Goal: Feedback & Contribution: Submit feedback/report problem

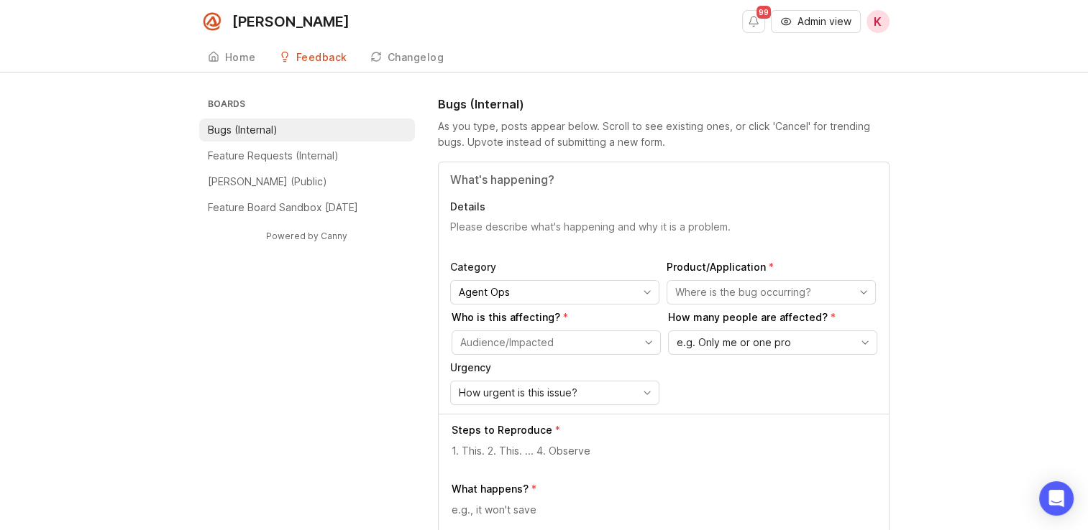
click at [549, 181] on input "Title" at bounding box center [663, 179] width 427 height 17
click at [547, 236] on textarea "Details" at bounding box center [663, 234] width 427 height 29
drag, startPoint x: 510, startPoint y: 226, endPoint x: 579, endPoint y: 235, distance: 69.5
click at [579, 235] on textarea "The Pro has direct transfer feature on. The caller asked to speak to [PERSON_NA…" at bounding box center [663, 234] width 427 height 29
paste textarea "Transfer to Team Director"
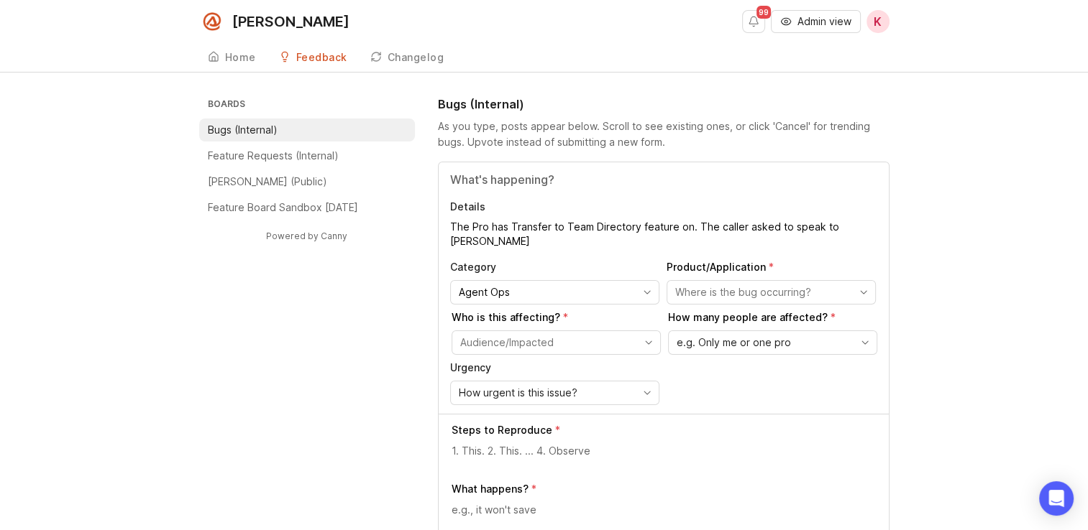
click at [684, 226] on textarea "The Pro has Transfer to Team Directory feature on. The caller asked to speak to…" at bounding box center [663, 234] width 427 height 29
click at [545, 241] on textarea "The Pro has Transfer to Team Directory feature on. The caller asked to speak to…" at bounding box center [663, 234] width 427 height 29
click at [515, 239] on textarea "The Pro has Transfer to Team Directory feature on. The caller asked to speak to…" at bounding box center [663, 234] width 427 height 29
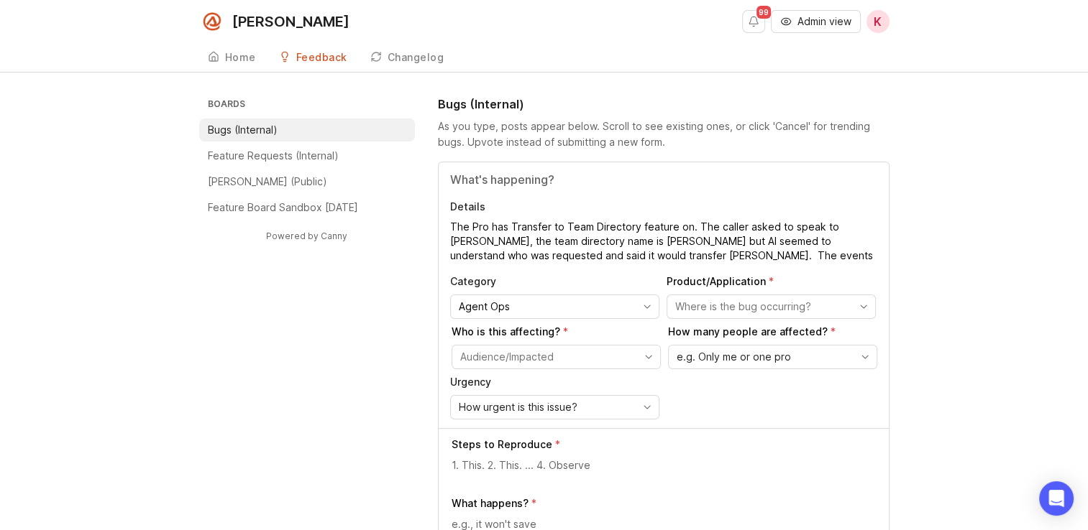
click at [783, 254] on textarea "The Pro has Transfer to Team Directory feature on. The caller asked to speak to…" at bounding box center [663, 241] width 427 height 43
paste textarea "Attempted to transfer to [PHONE_NUMBER] ([PERSON_NAME] from Team Directory)"
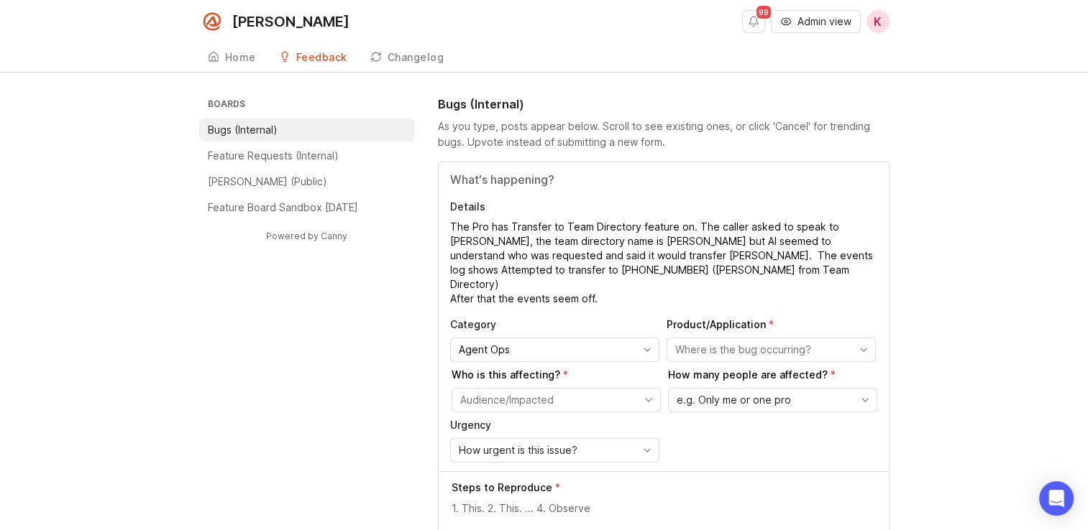
type textarea "The Pro has Transfer to Team Directory feature on. The caller asked to speak to…"
click at [546, 252] on textarea "The Pro has Transfer to Team Directory feature on. The caller asked to speak to…" at bounding box center [663, 263] width 427 height 86
drag, startPoint x: 610, startPoint y: 282, endPoint x: 448, endPoint y: 231, distance: 169.6
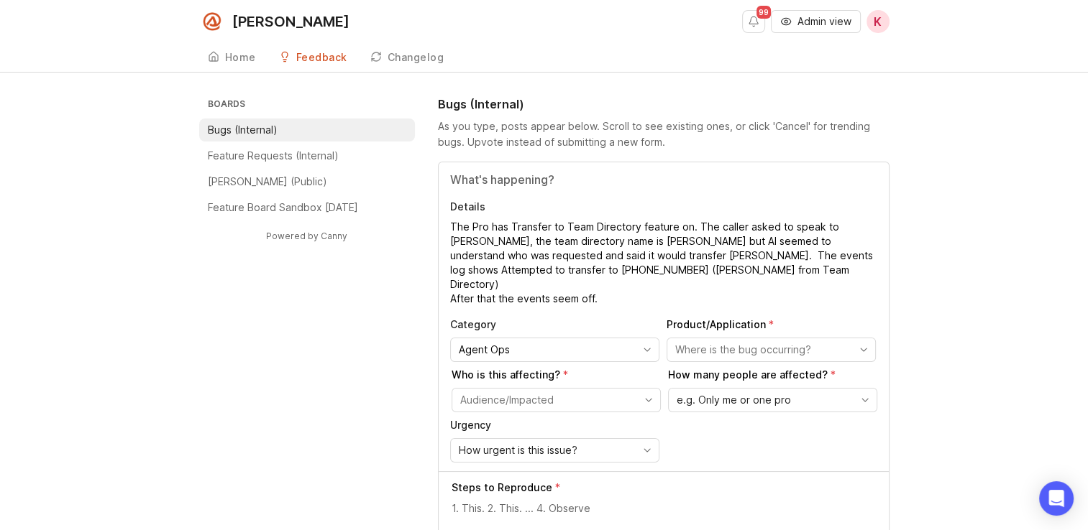
click at [448, 231] on div "Details The Pro has Transfer to Team Directory feature on. The caller asked to …" at bounding box center [663, 316] width 450 height 309
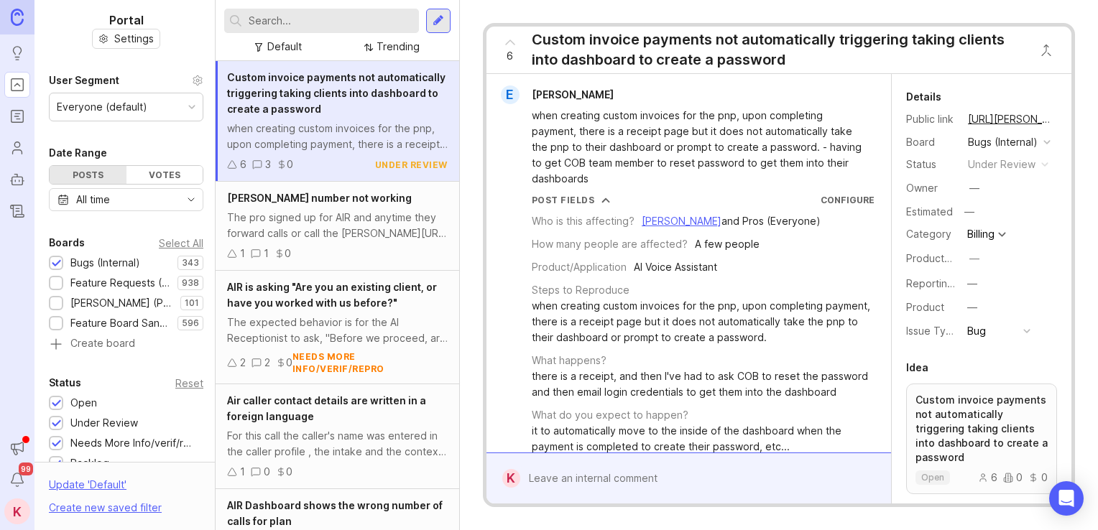
click at [443, 20] on div at bounding box center [439, 20] width 12 height 13
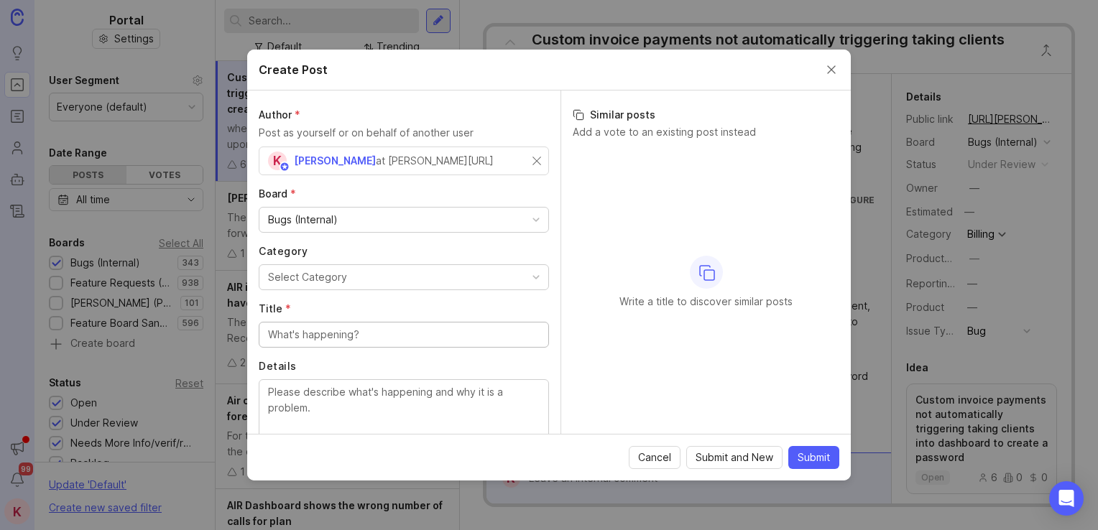
click at [345, 407] on textarea "Details" at bounding box center [404, 408] width 272 height 47
paste textarea "The Pro has Transfer to Team Directory feature on. The caller asked to speak to…"
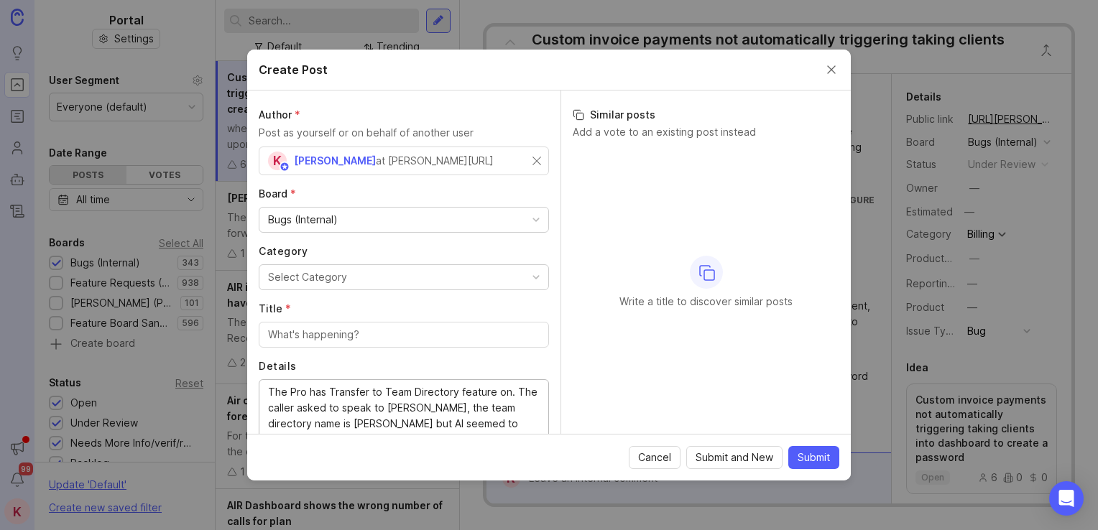
scroll to position [73, 0]
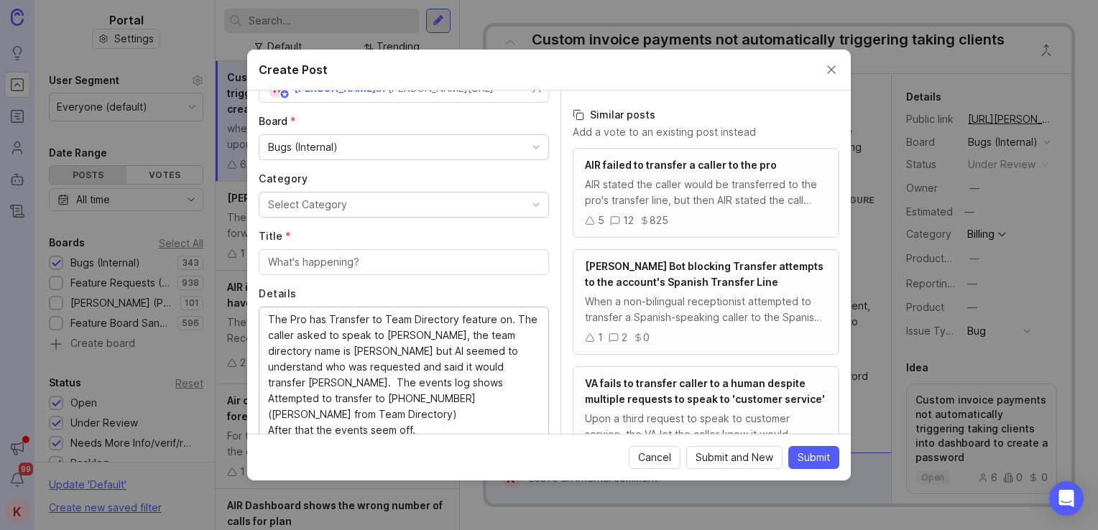
type textarea "The Pro has Transfer to Team Directory feature on. The caller asked to speak to…"
click at [312, 266] on input "Title *" at bounding box center [404, 262] width 272 height 16
drag, startPoint x: 281, startPoint y: 265, endPoint x: 254, endPoint y: 266, distance: 26.6
click at [254, 266] on div "Author * Post as yourself or on behalf of another user K [PERSON_NAME] at [PERS…" at bounding box center [403, 263] width 313 height 344
type input "Air Call Events log"
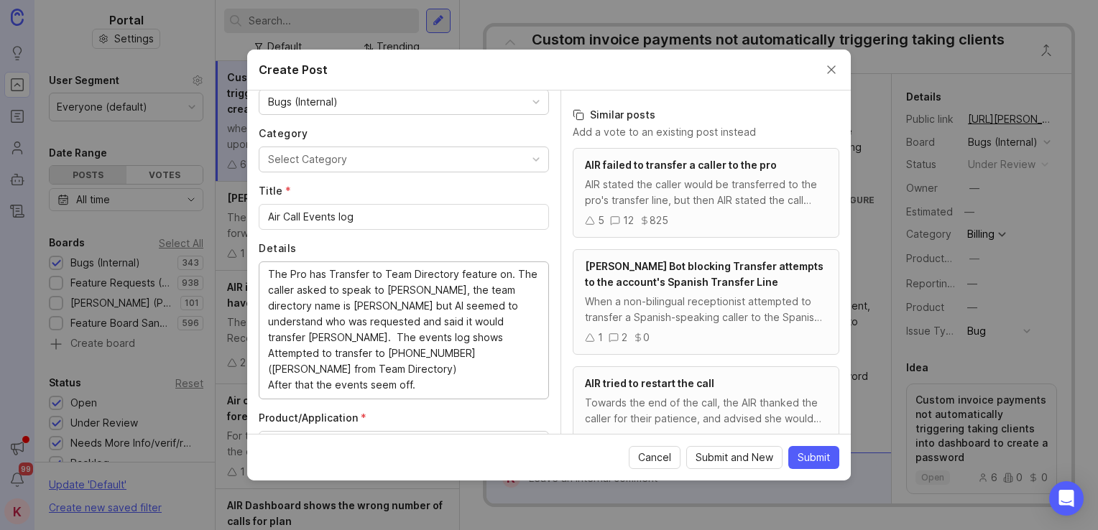
drag, startPoint x: 362, startPoint y: 372, endPoint x: 373, endPoint y: 391, distance: 21.6
click at [307, 335] on textarea "The Pro has Transfer to Team Directory feature on. The caller asked to speak to…" at bounding box center [404, 329] width 272 height 127
click at [400, 382] on textarea "The Pro has Transfer to Team Directory feature on. The caller asked to speak to…" at bounding box center [404, 329] width 272 height 127
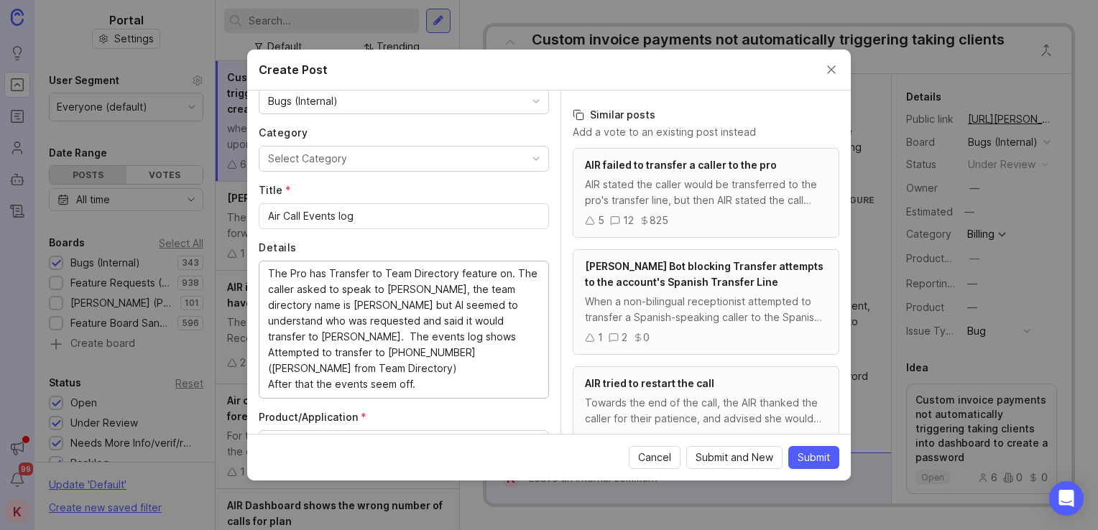
click at [439, 385] on textarea "The Pro has Transfer to Team Directory feature on. The caller asked to speak to…" at bounding box center [404, 329] width 272 height 127
paste textarea "Date and time (PST) Event [DATE] 01:18:10 PM Attempted to transfer to [PHONE_NU…"
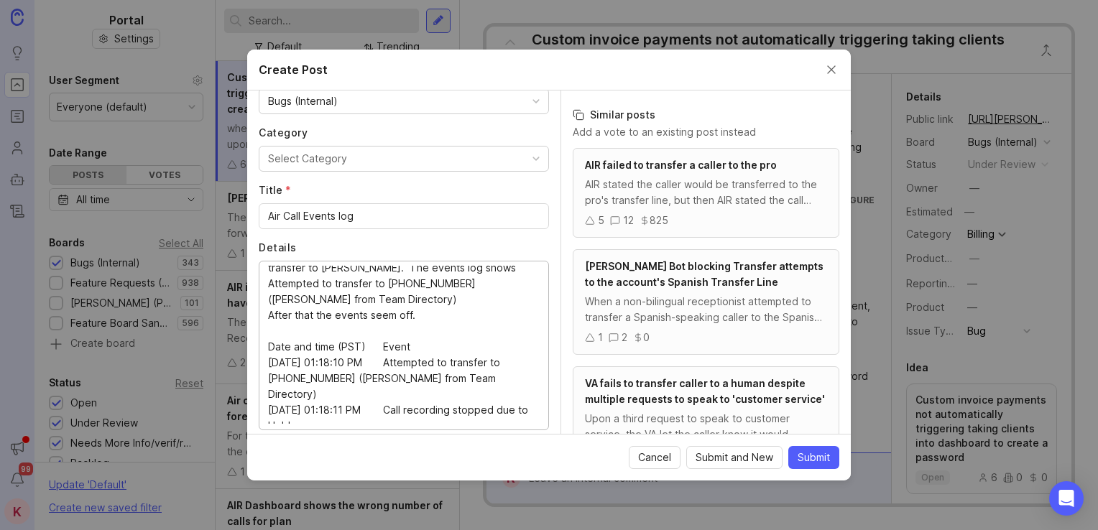
scroll to position [0, 0]
drag, startPoint x: 474, startPoint y: 374, endPoint x: 484, endPoint y: 318, distance: 57.0
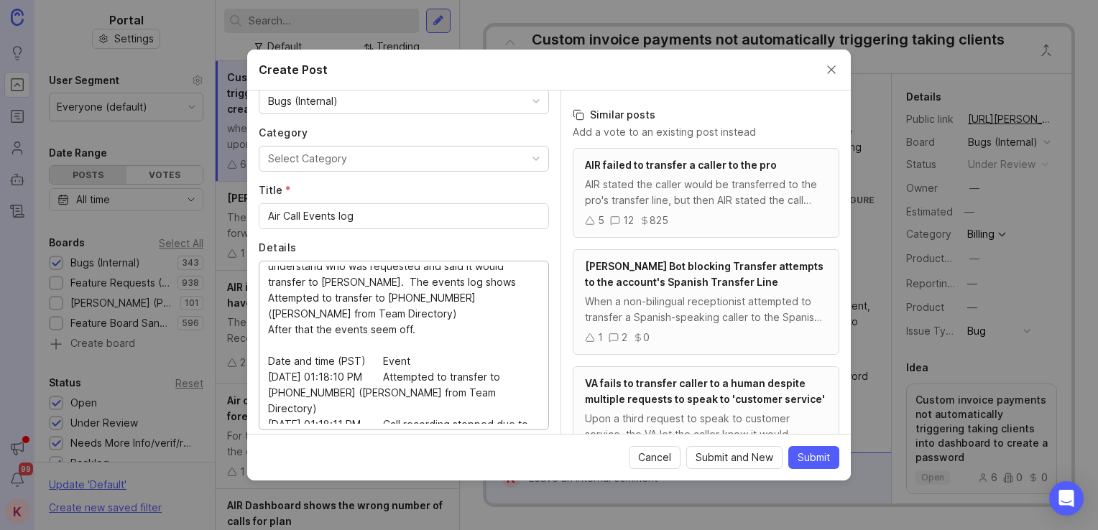
click at [411, 331] on textarea "The Pro has Transfer to Team Directory feature on. The caller asked to speak to…" at bounding box center [404, 345] width 272 height 158
click at [443, 326] on textarea "The Pro has Transfer to Team Directory feature on. The caller asked to speak to…" at bounding box center [404, 345] width 272 height 158
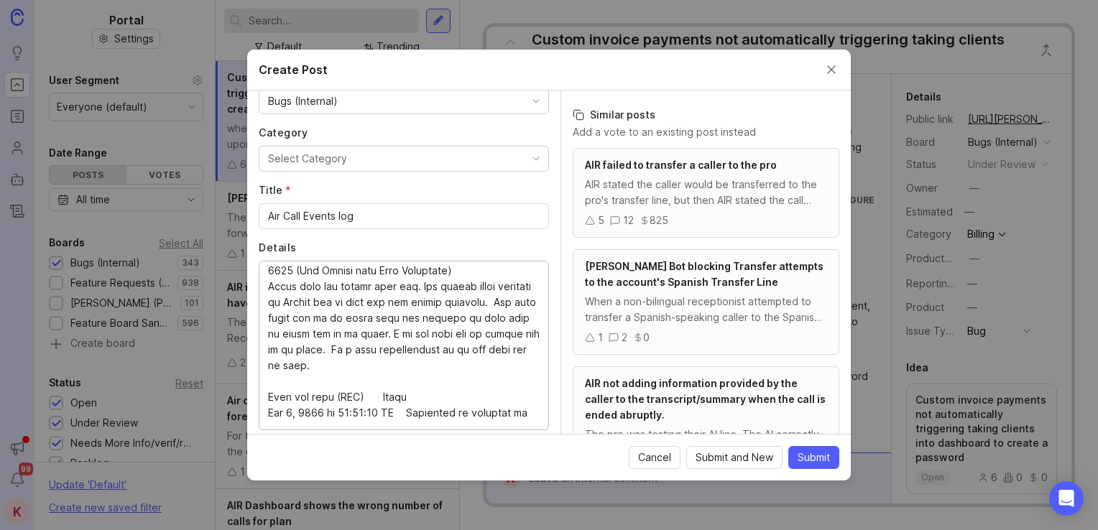
scroll to position [84, 0]
click at [453, 300] on textarea "Details" at bounding box center [404, 345] width 272 height 158
click at [469, 297] on textarea "Details" at bounding box center [404, 345] width 272 height 158
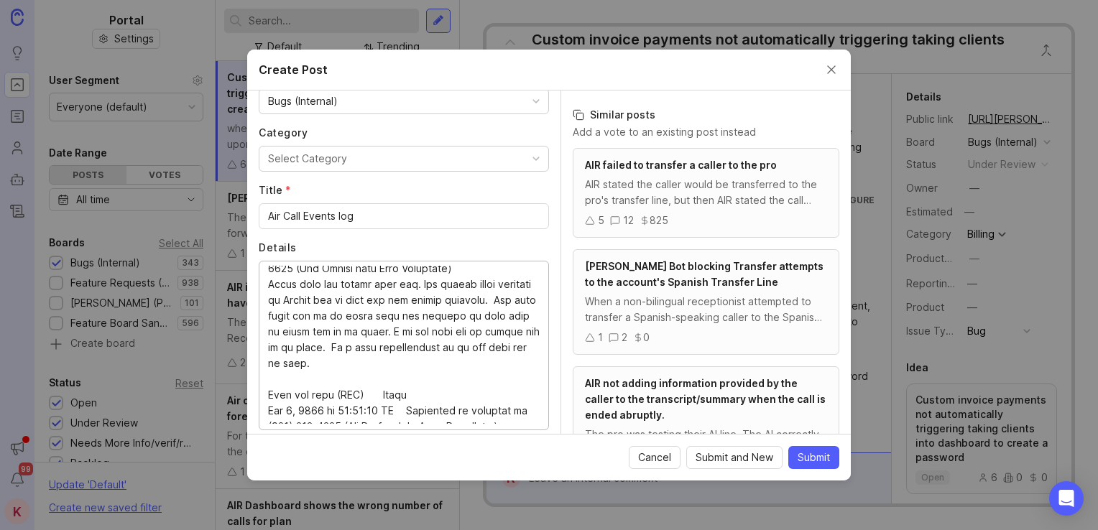
click at [308, 329] on textarea "Details" at bounding box center [404, 345] width 272 height 158
click at [306, 331] on textarea "Details" at bounding box center [404, 345] width 272 height 158
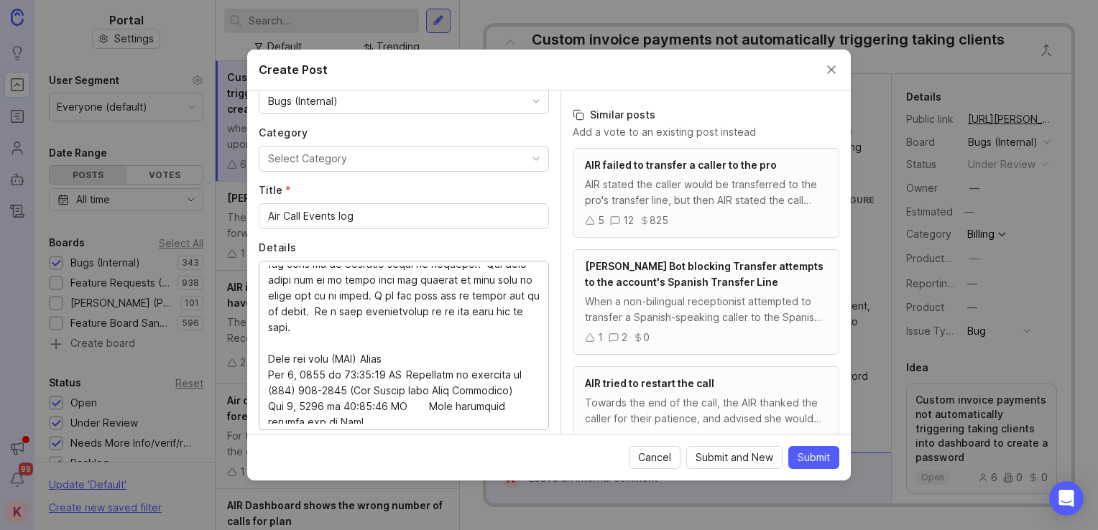
drag, startPoint x: 385, startPoint y: 347, endPoint x: 405, endPoint y: 315, distance: 38.1
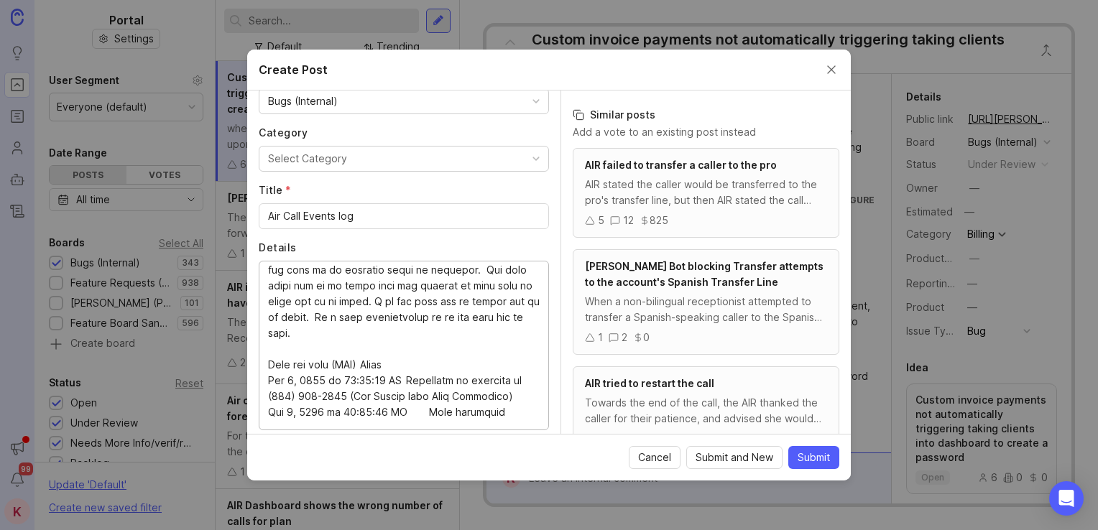
click at [382, 346] on textarea "Details" at bounding box center [404, 345] width 272 height 158
click at [426, 349] on textarea "Details" at bounding box center [404, 345] width 272 height 158
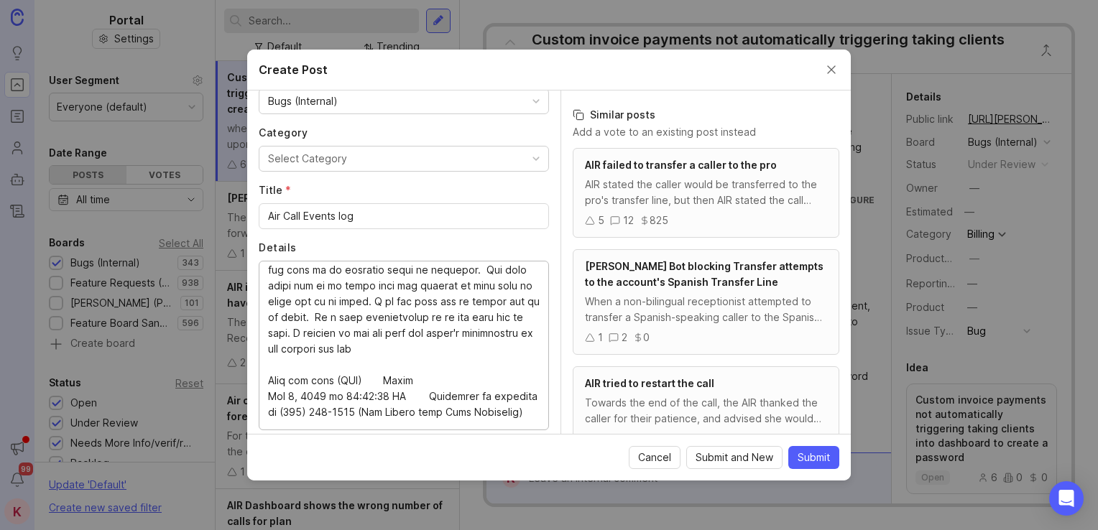
paste textarea "Handle the entire call - Caller did not want to talk to the AI"
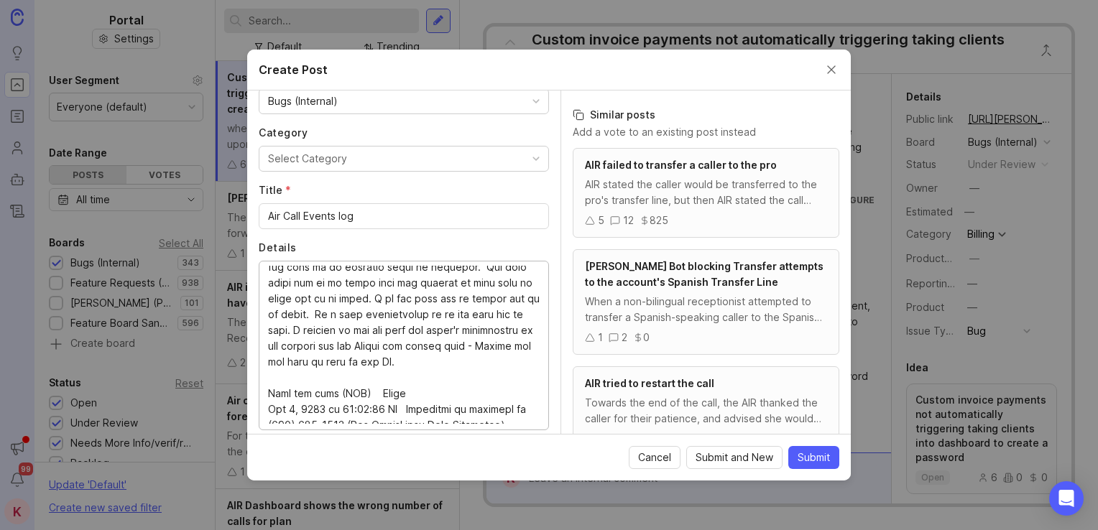
click at [343, 296] on textarea "Details" at bounding box center [404, 345] width 272 height 158
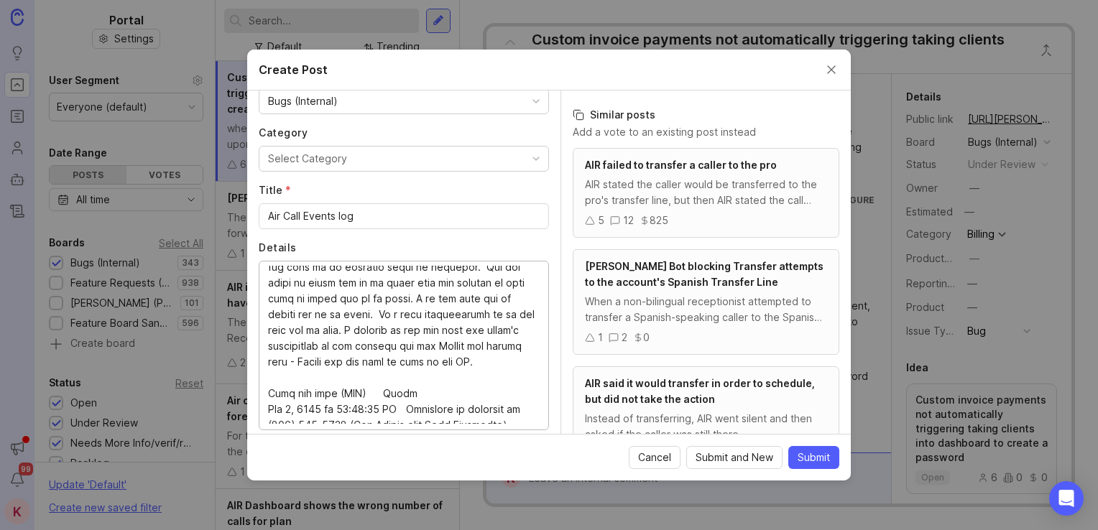
click at [390, 313] on textarea "Details" at bounding box center [404, 345] width 272 height 158
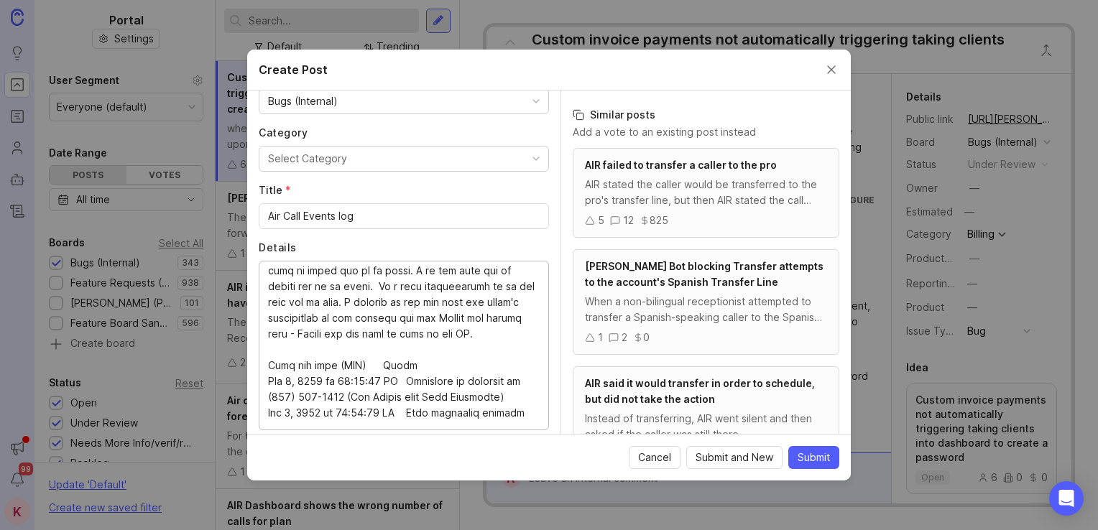
scroll to position [158, 0]
click at [504, 305] on textarea "Details" at bounding box center [404, 345] width 272 height 158
click at [502, 320] on textarea "Details" at bounding box center [404, 345] width 272 height 158
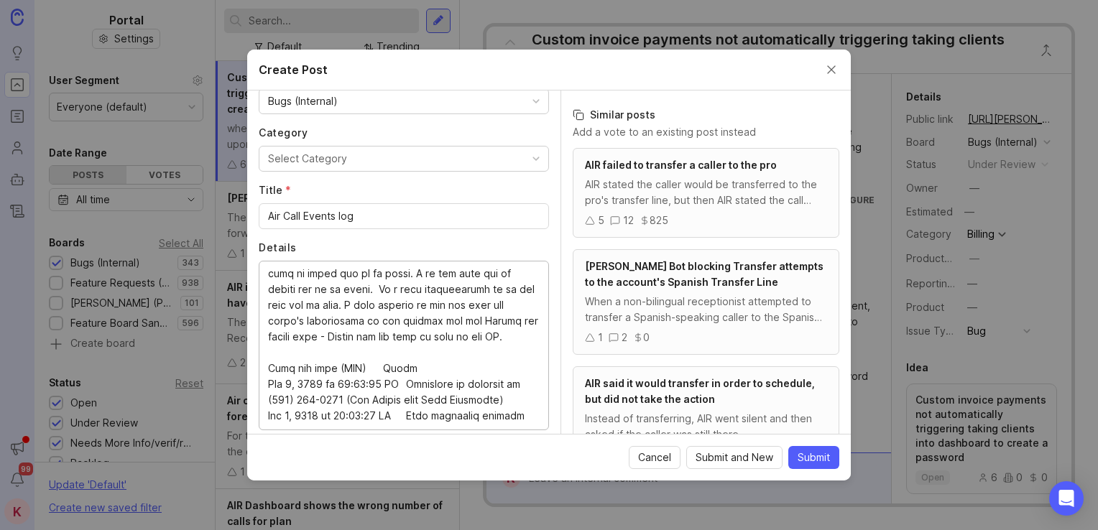
click at [422, 367] on textarea "Details" at bounding box center [404, 345] width 272 height 158
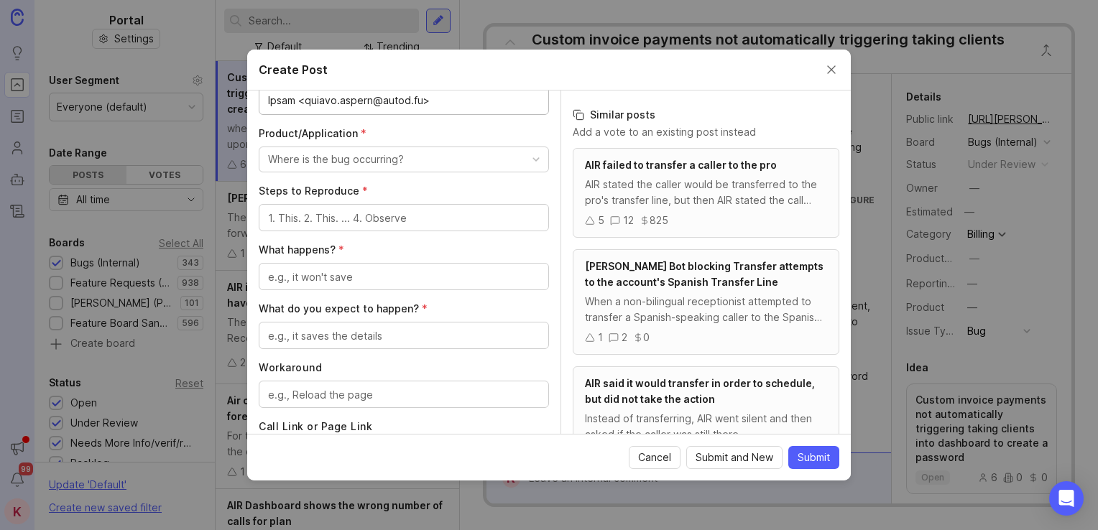
scroll to position [400, 0]
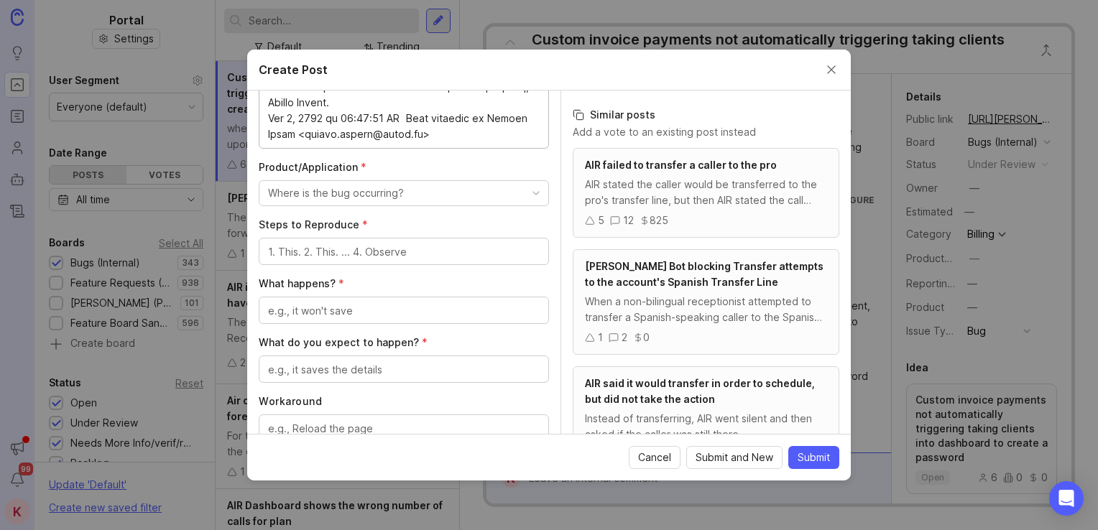
type textarea "The Pro has Transfer to Team Directory feature on. The caller asked to speak to…"
click at [426, 198] on button "Where is the bug occurring?" at bounding box center [404, 193] width 290 height 26
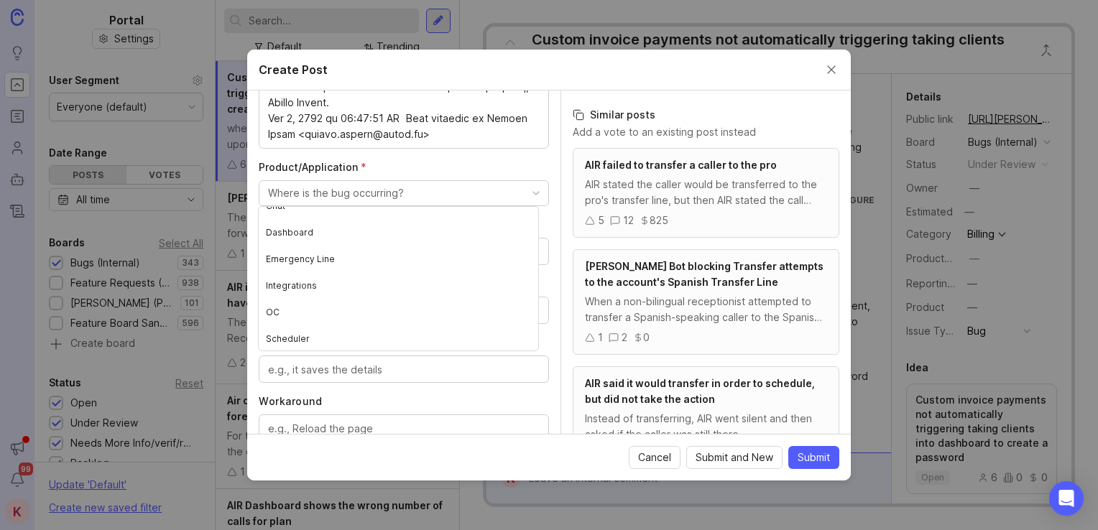
scroll to position [175, 0]
click at [392, 330] on Assistant "AI Voice Assistant" at bounding box center [399, 337] width 280 height 27
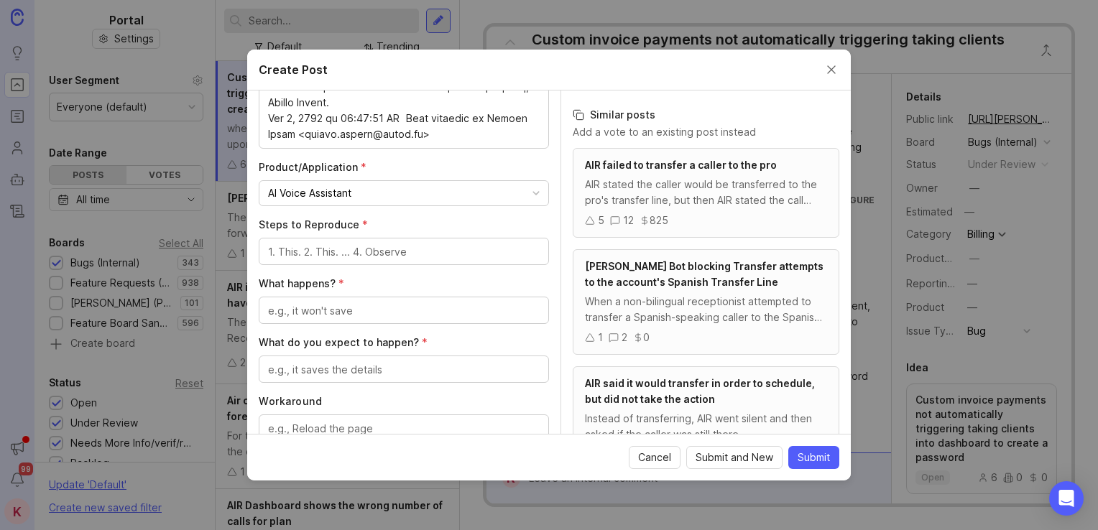
click at [364, 252] on textarea "Steps to Reproduce *" at bounding box center [404, 252] width 272 height 16
type textarea "Not sure"
click at [421, 311] on textarea "What happens? *" at bounding box center [404, 311] width 272 height 16
type textarea "T"
type textarea "I"
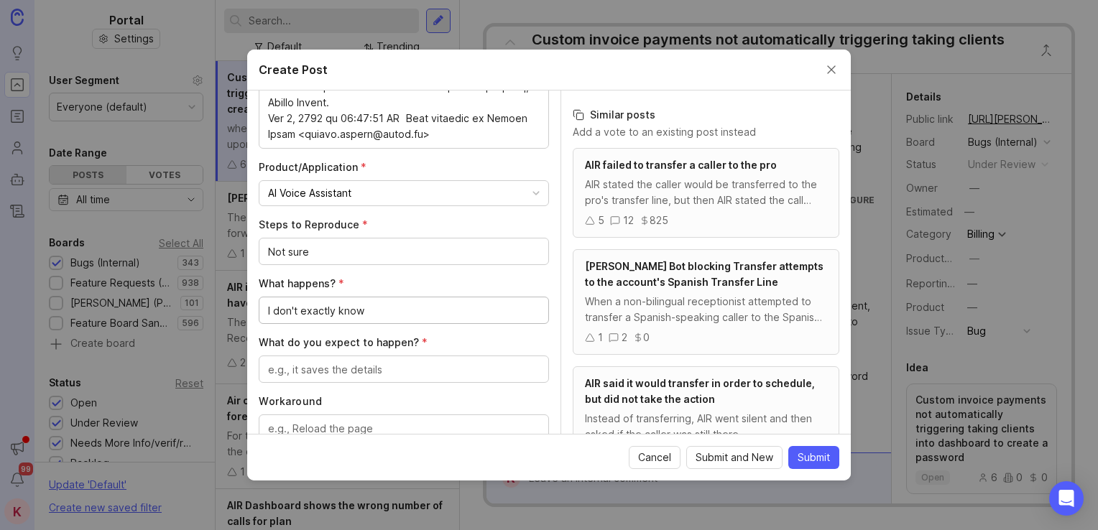
type textarea "I don't exactly know"
click at [369, 371] on textarea "What do you expect to happen? *" at bounding box center [404, 370] width 272 height 16
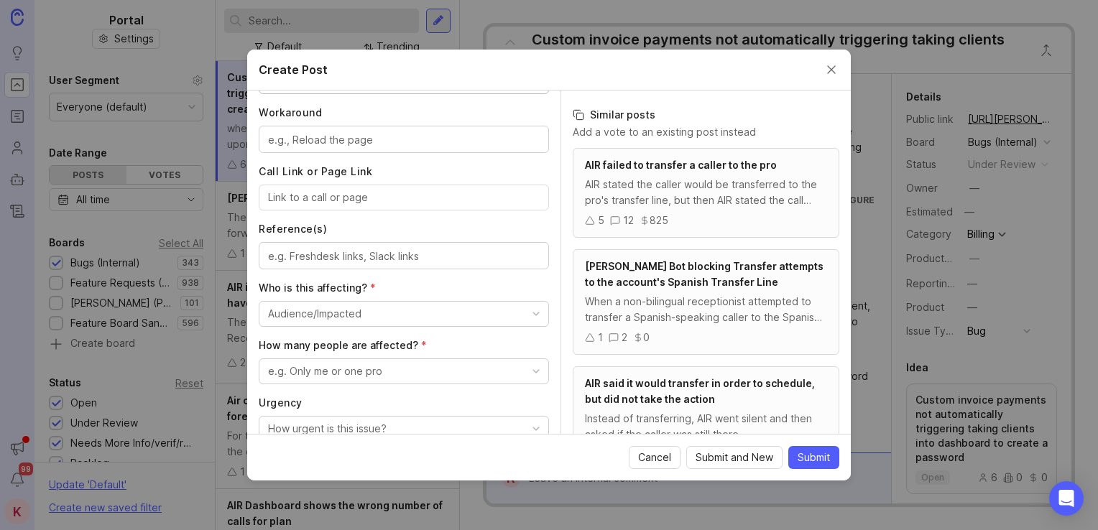
scroll to position [707, 0]
type textarea "It should have transferred to the pro, it should not have sent the email before…"
click at [336, 194] on input "Call Link or Page Link" at bounding box center [404, 196] width 272 height 16
paste input "[URL][PERSON_NAME]"
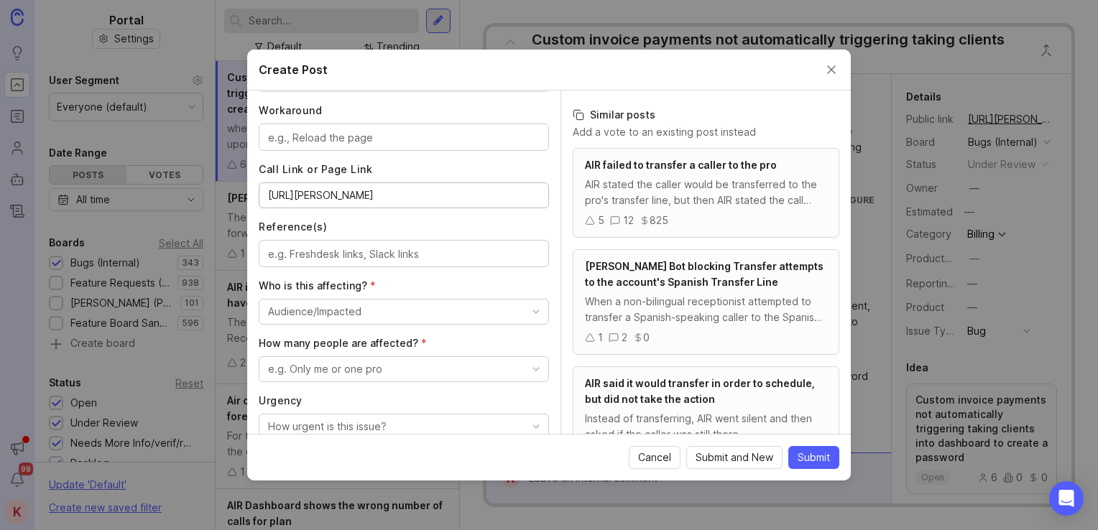
type input "[URL][PERSON_NAME]"
click at [341, 306] on div "Audience/Impacted" at bounding box center [314, 312] width 93 height 16
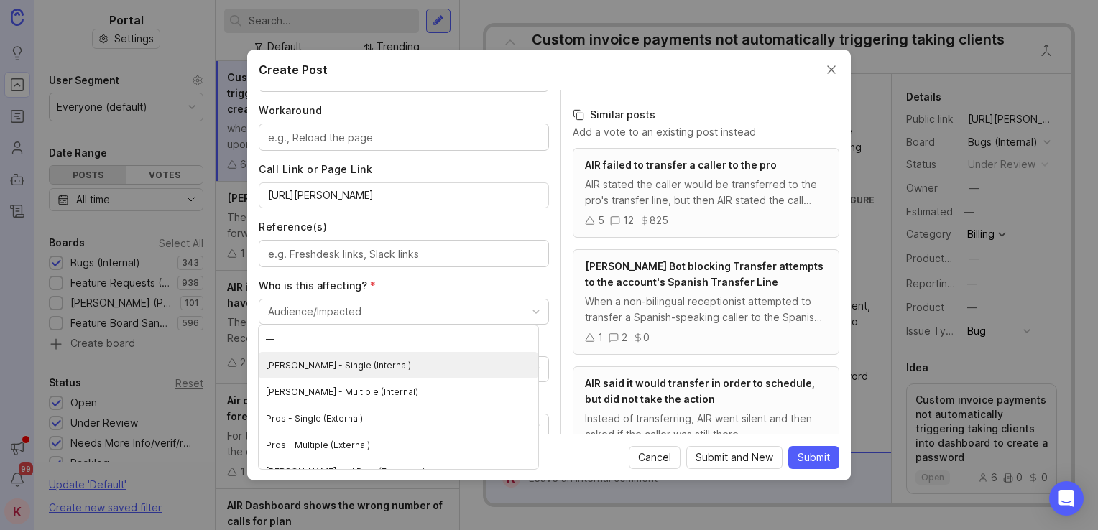
click at [345, 362] on \(Internal\) "[PERSON_NAME] - Single (Internal)" at bounding box center [399, 365] width 280 height 27
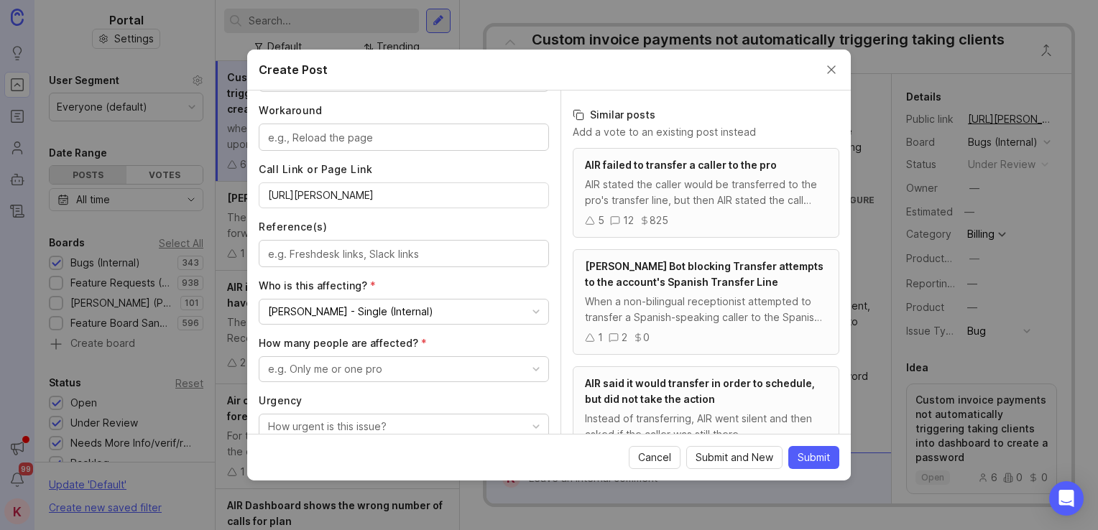
click at [347, 364] on div "e.g. Only me or one pro" at bounding box center [325, 370] width 114 height 16
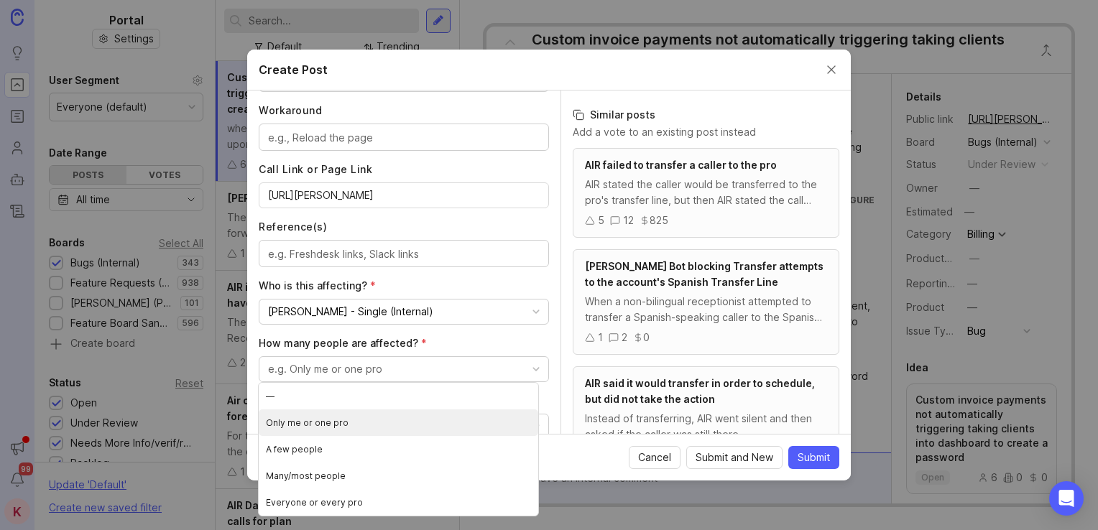
click at [340, 418] on pro "Only me or one pro" at bounding box center [399, 423] width 280 height 27
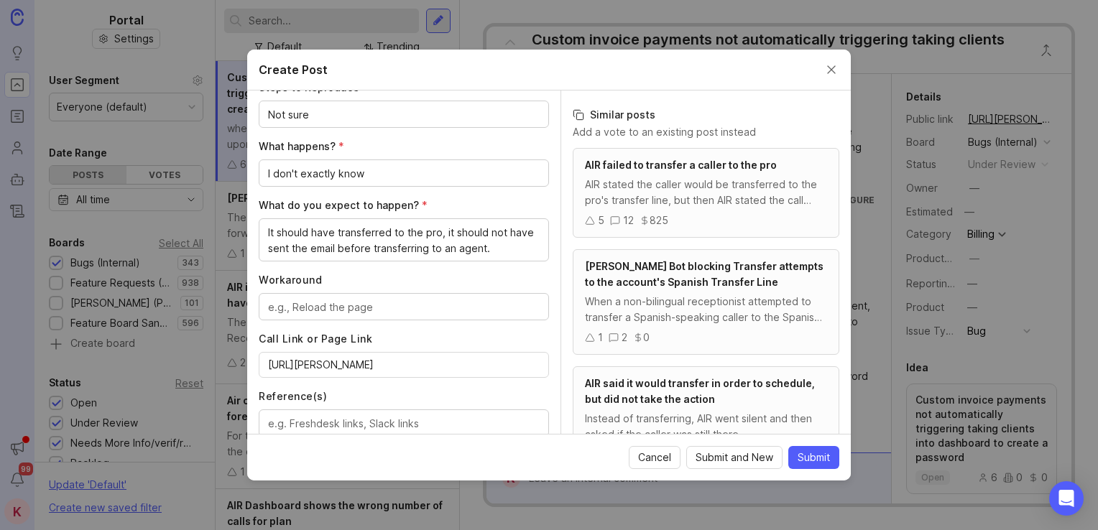
scroll to position [536, 0]
click at [523, 251] on textarea "It should have transferred to the pro, it should not have sent the email before…" at bounding box center [404, 242] width 272 height 32
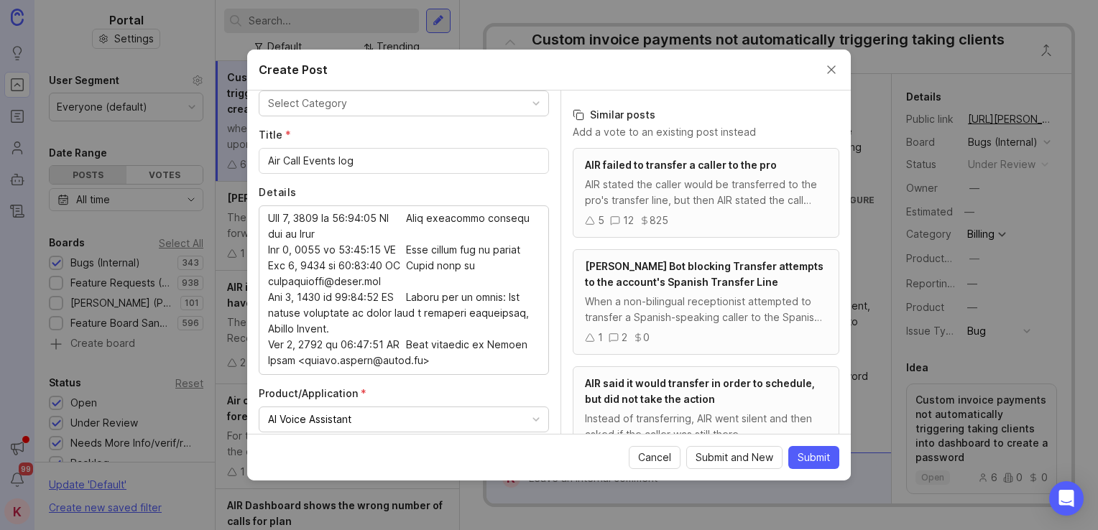
scroll to position [195, 0]
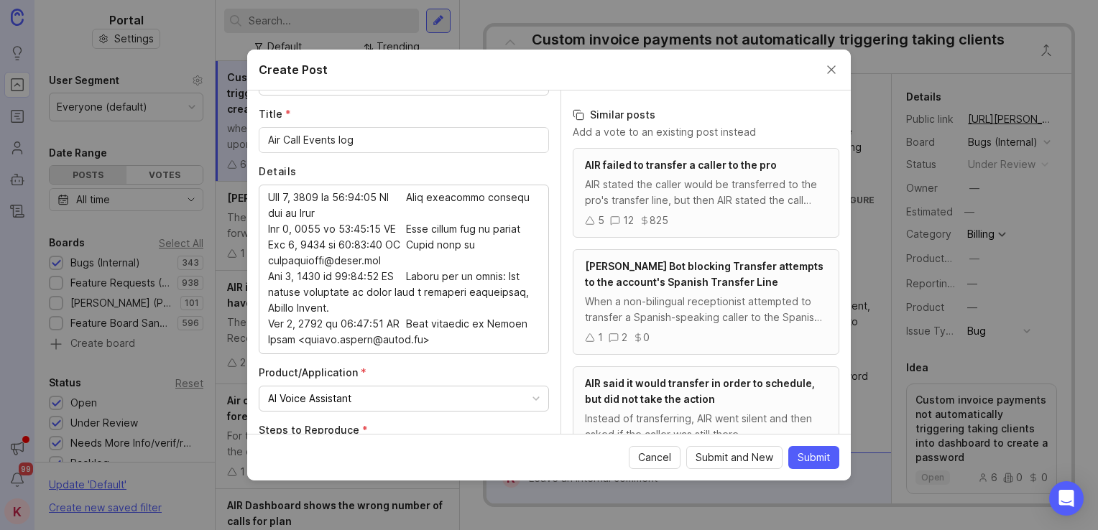
type textarea "It should have transferred to the pro, it should not have sent the email before…"
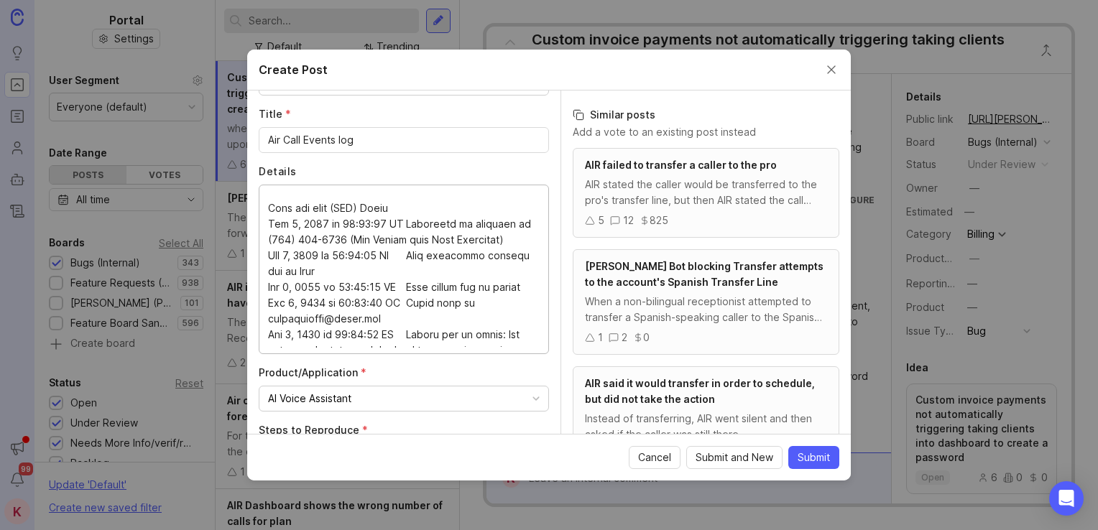
scroll to position [380, 0]
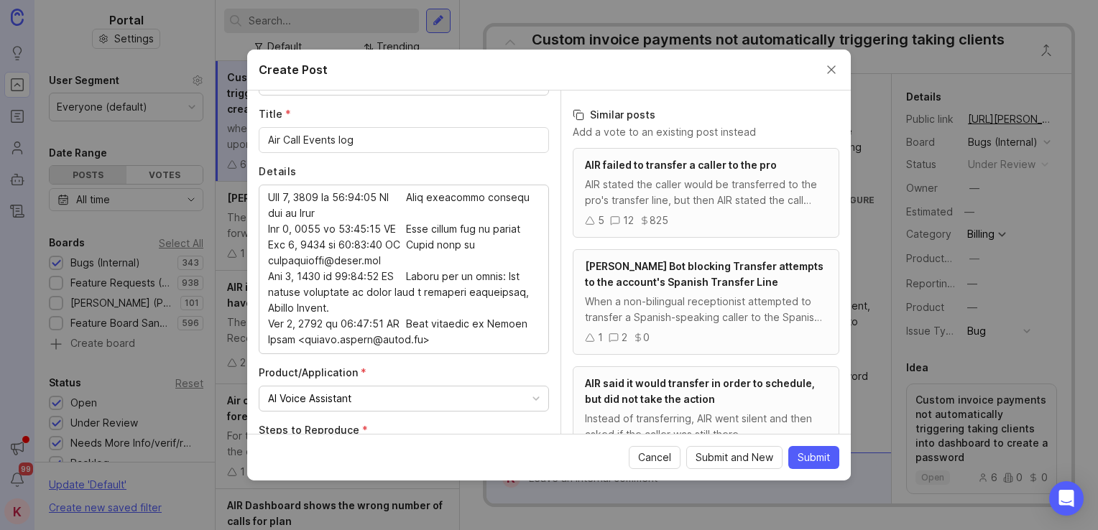
click at [820, 467] on button "Submit" at bounding box center [814, 457] width 51 height 23
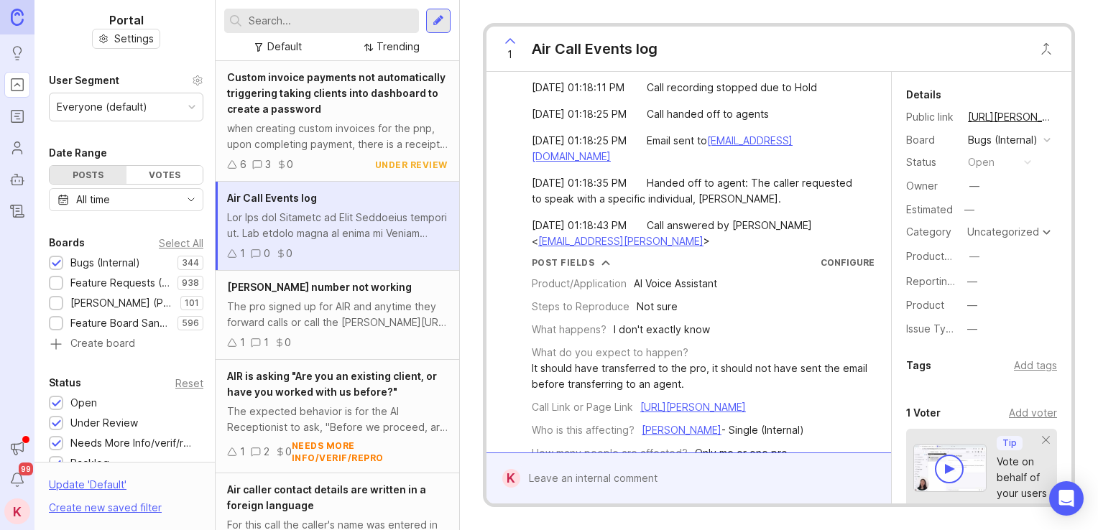
scroll to position [392, 0]
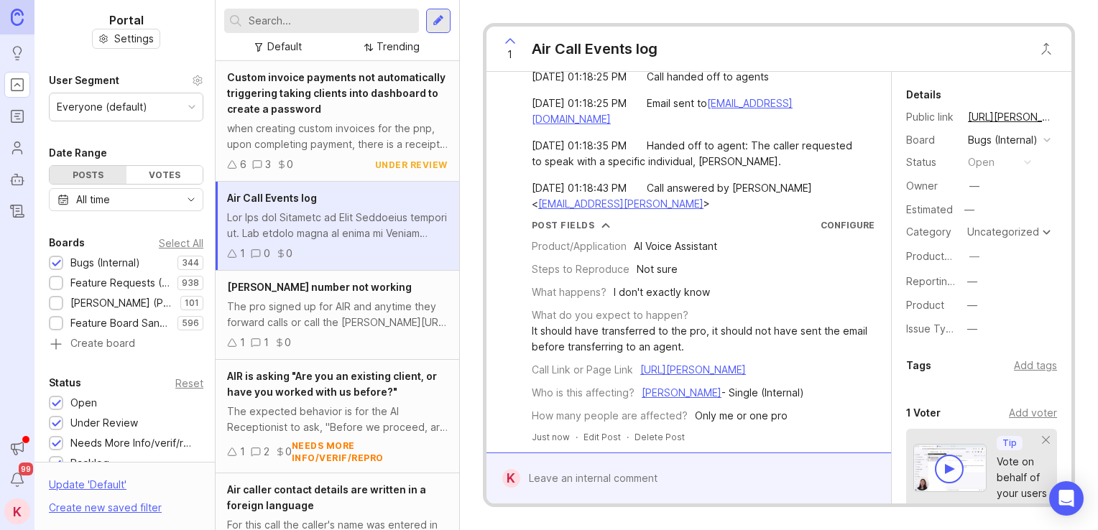
drag, startPoint x: 702, startPoint y: 234, endPoint x: 704, endPoint y: 297, distance: 62.6
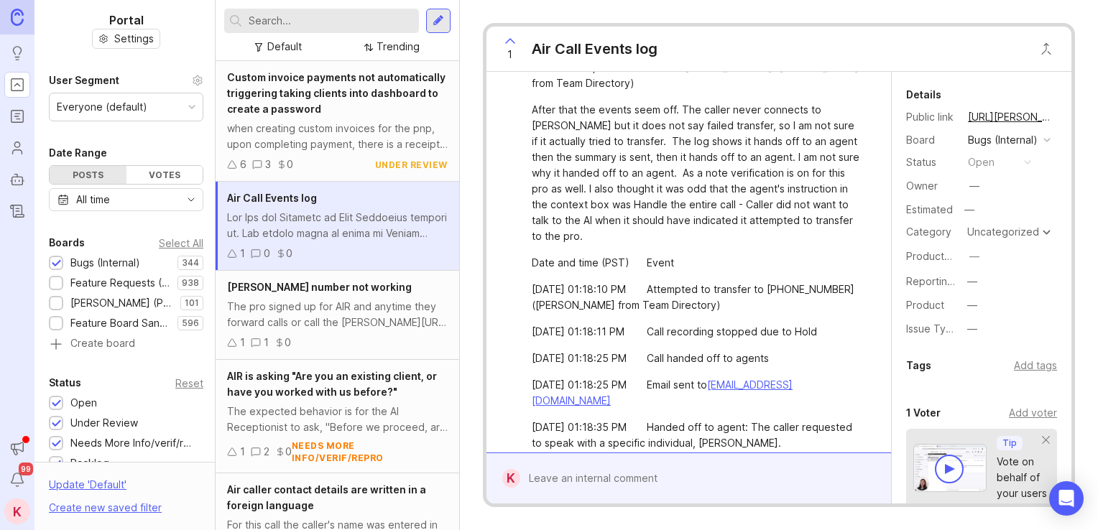
scroll to position [84, 0]
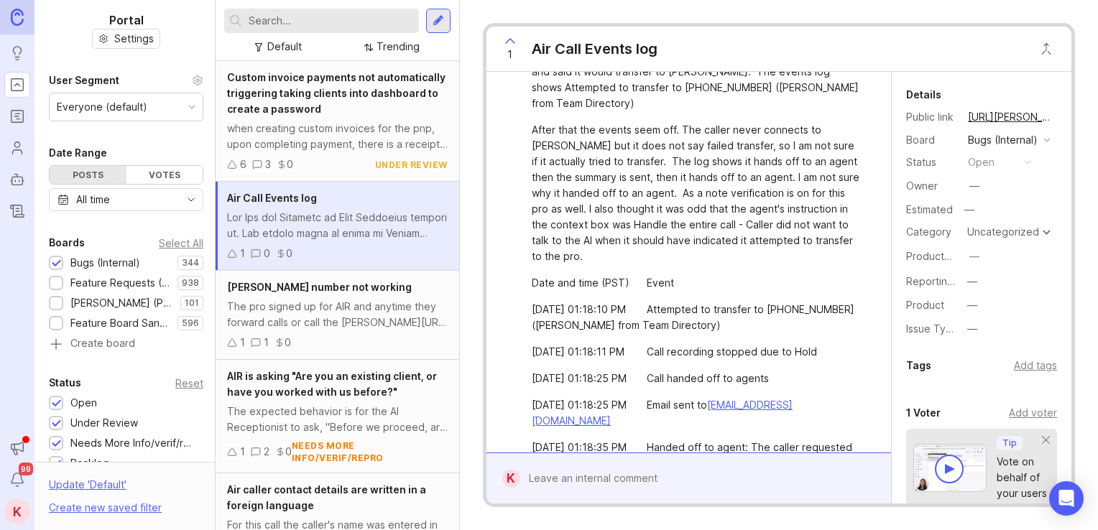
drag, startPoint x: 770, startPoint y: 274, endPoint x: 768, endPoint y: 222, distance: 51.8
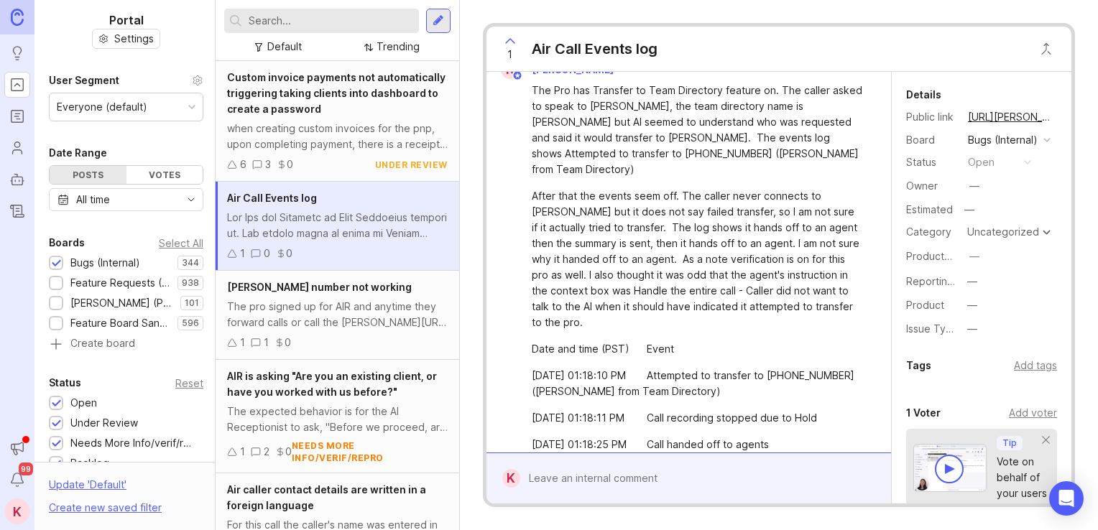
scroll to position [0, 0]
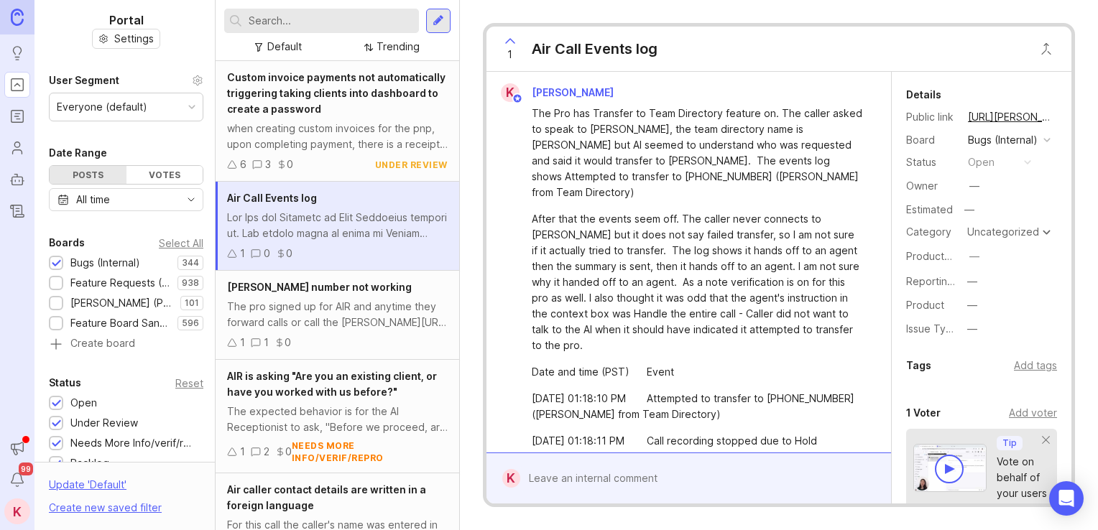
drag, startPoint x: 768, startPoint y: 222, endPoint x: 773, endPoint y: 165, distance: 57.0
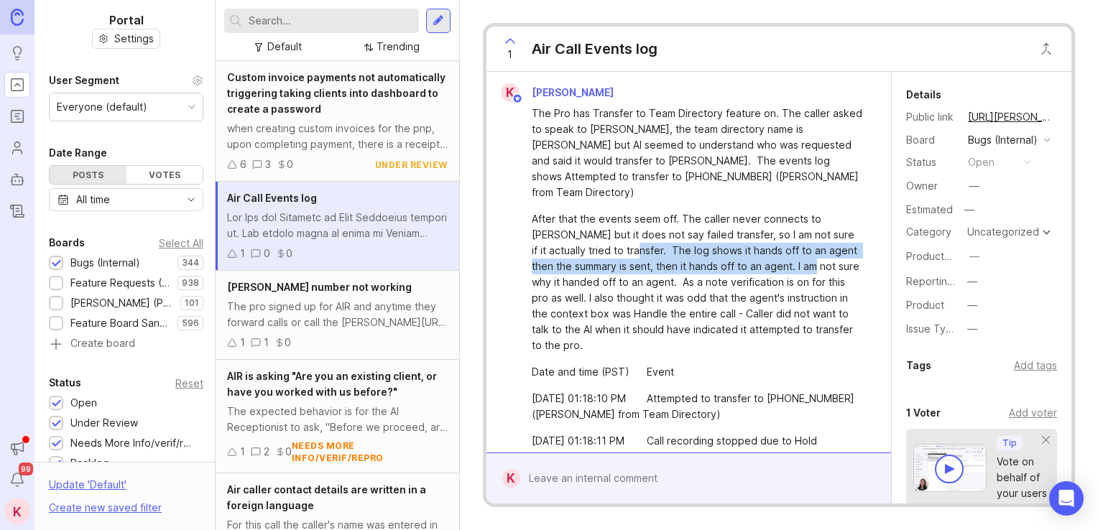
drag, startPoint x: 586, startPoint y: 234, endPoint x: 787, endPoint y: 251, distance: 201.9
click at [802, 250] on div "After that the events seem off. The caller never connects to [PERSON_NAME] but …" at bounding box center [697, 282] width 331 height 142
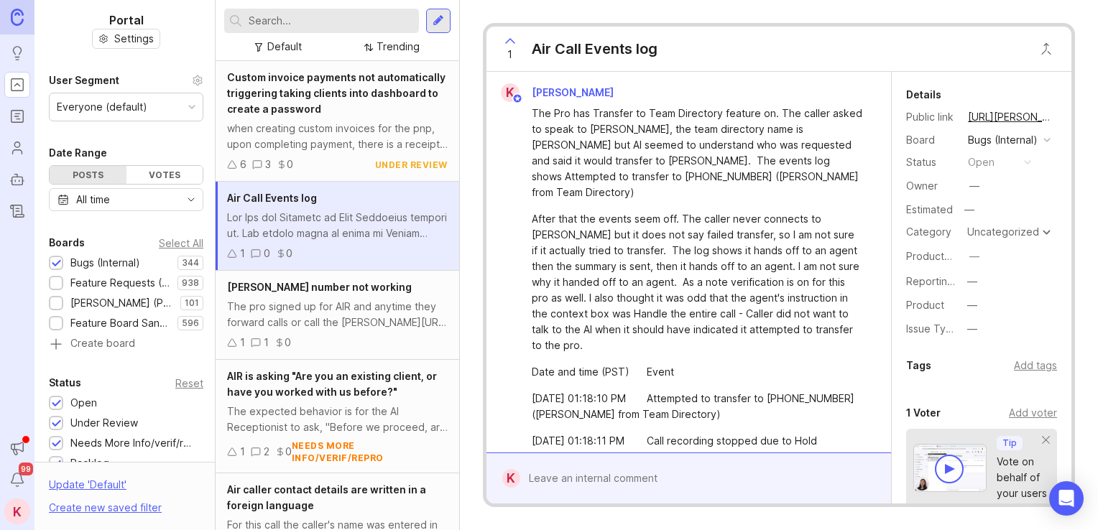
click at [641, 266] on div "After that the events seem off. The caller never connects to [PERSON_NAME] but …" at bounding box center [697, 282] width 331 height 142
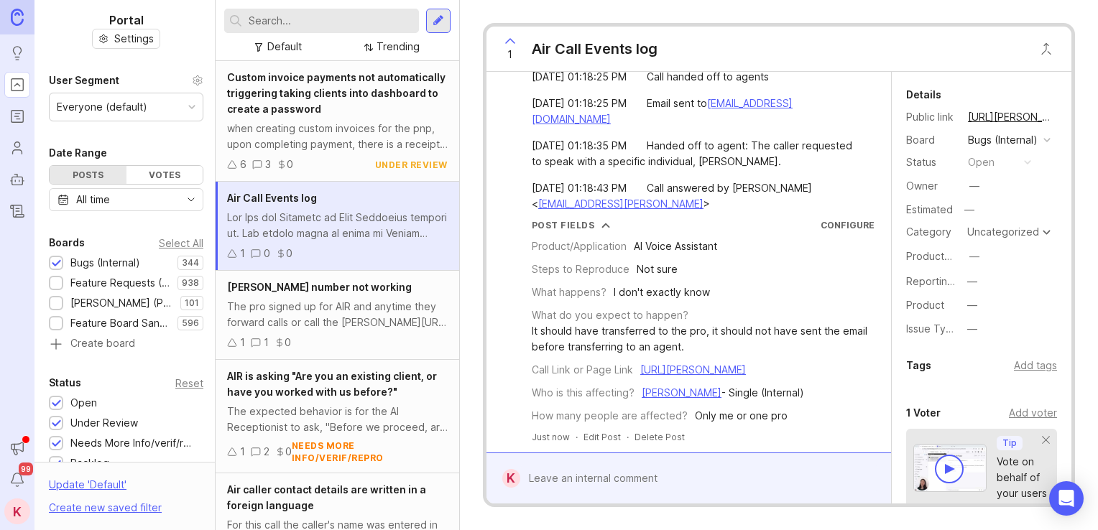
scroll to position [392, 0]
